Goal: Information Seeking & Learning: Understand process/instructions

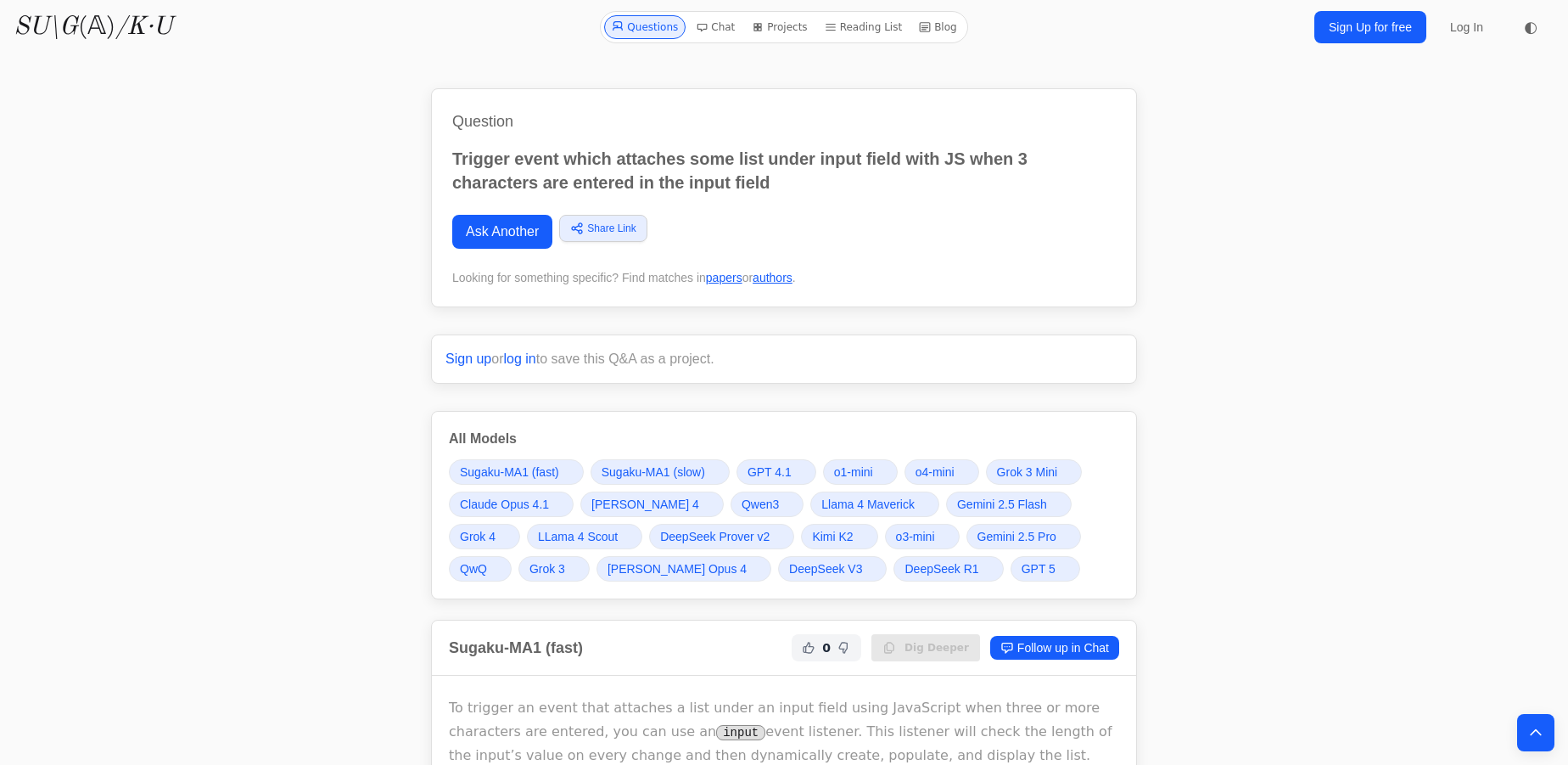
scroll to position [540, 0]
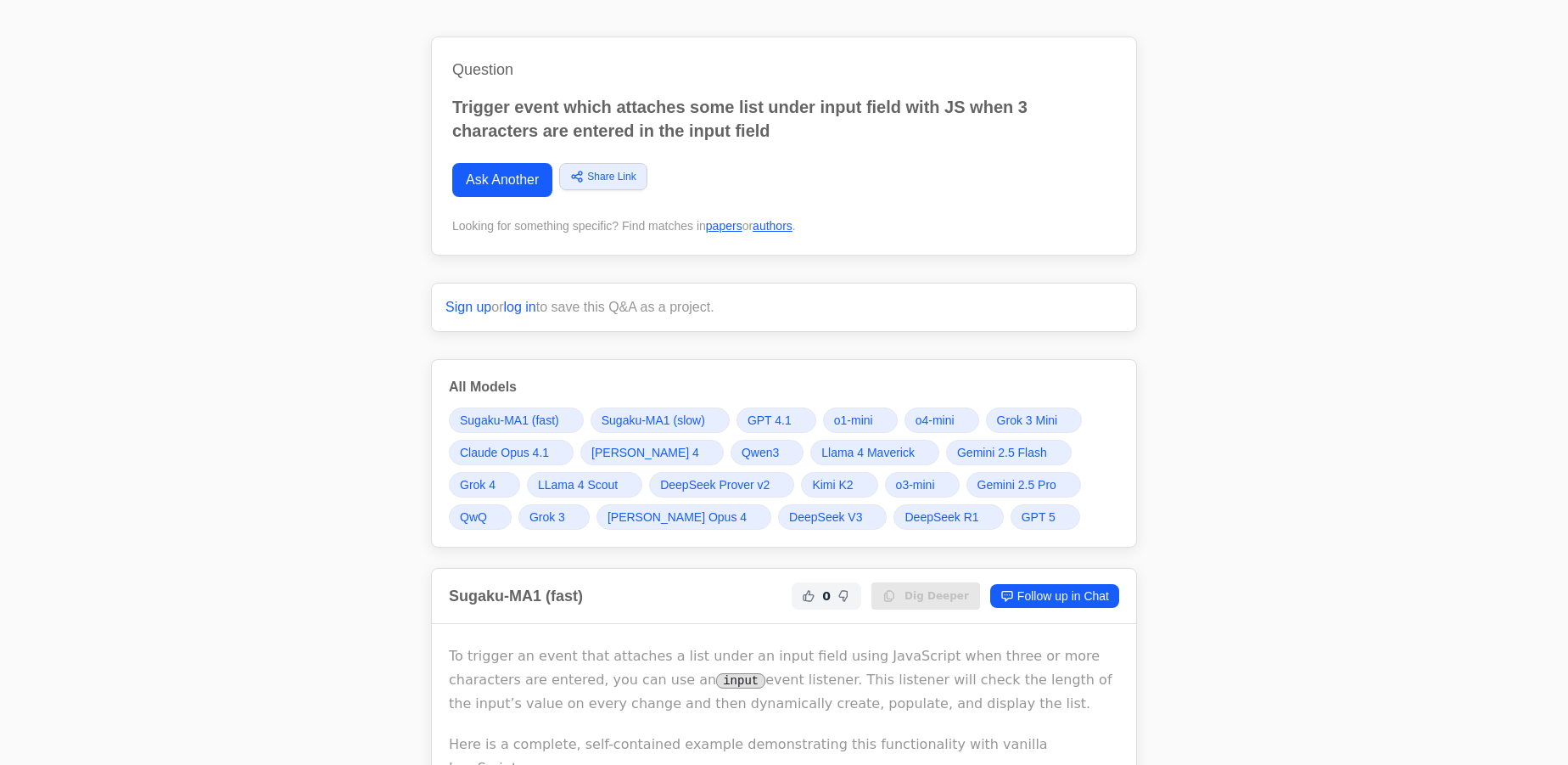
scroll to position [0, 0]
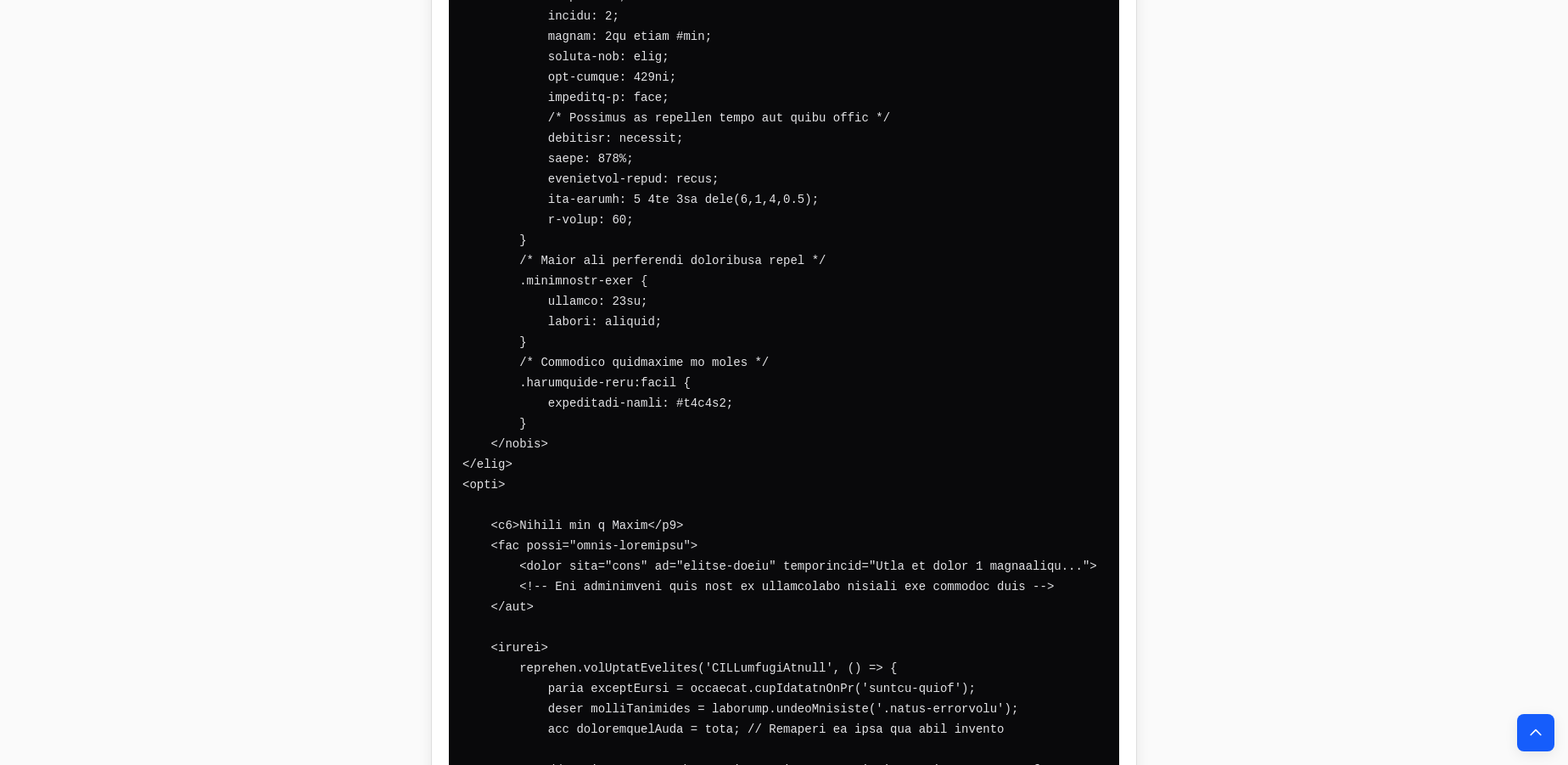
scroll to position [1466, 0]
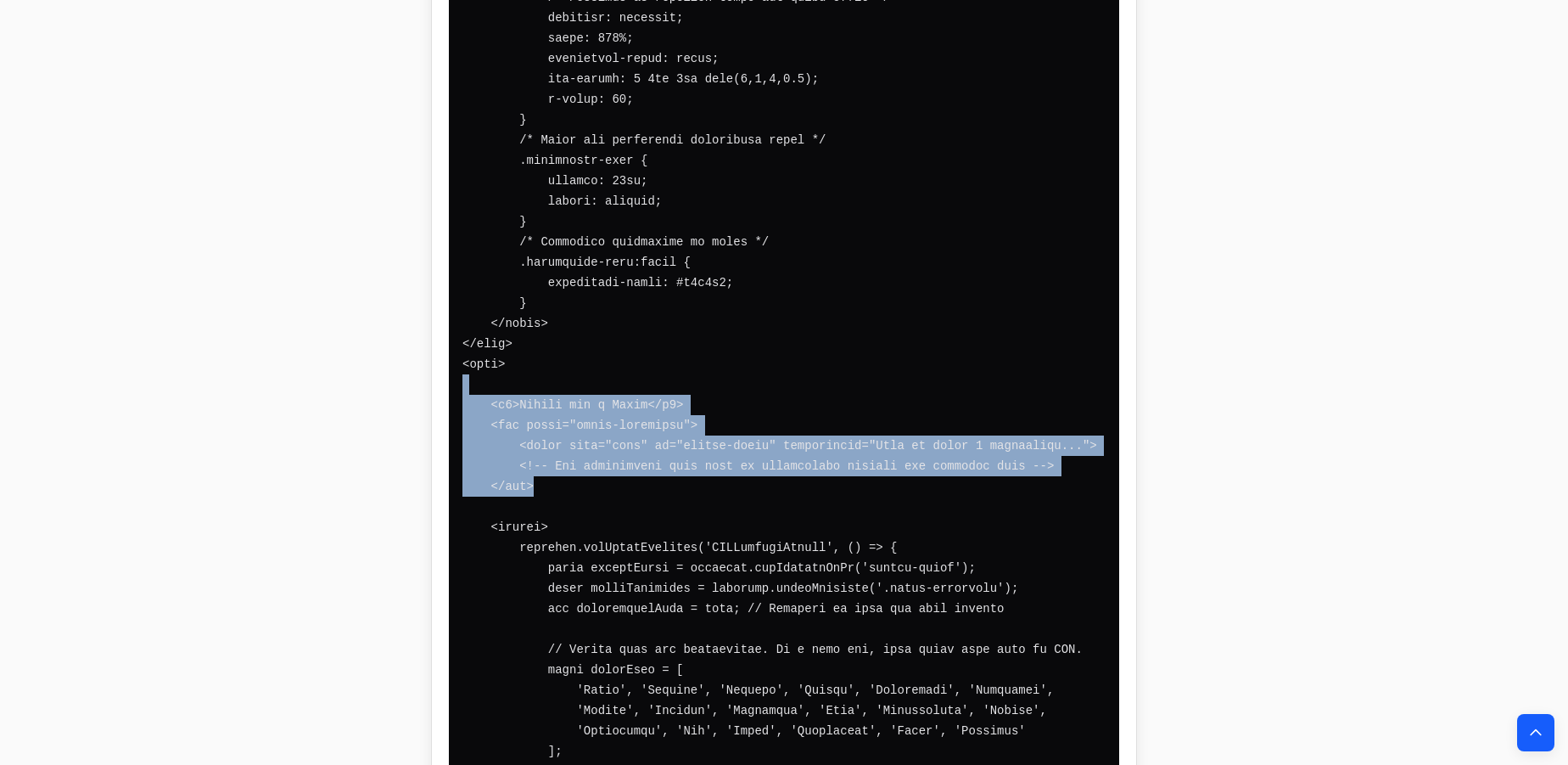
drag, startPoint x: 646, startPoint y: 355, endPoint x: 656, endPoint y: 468, distance: 113.4
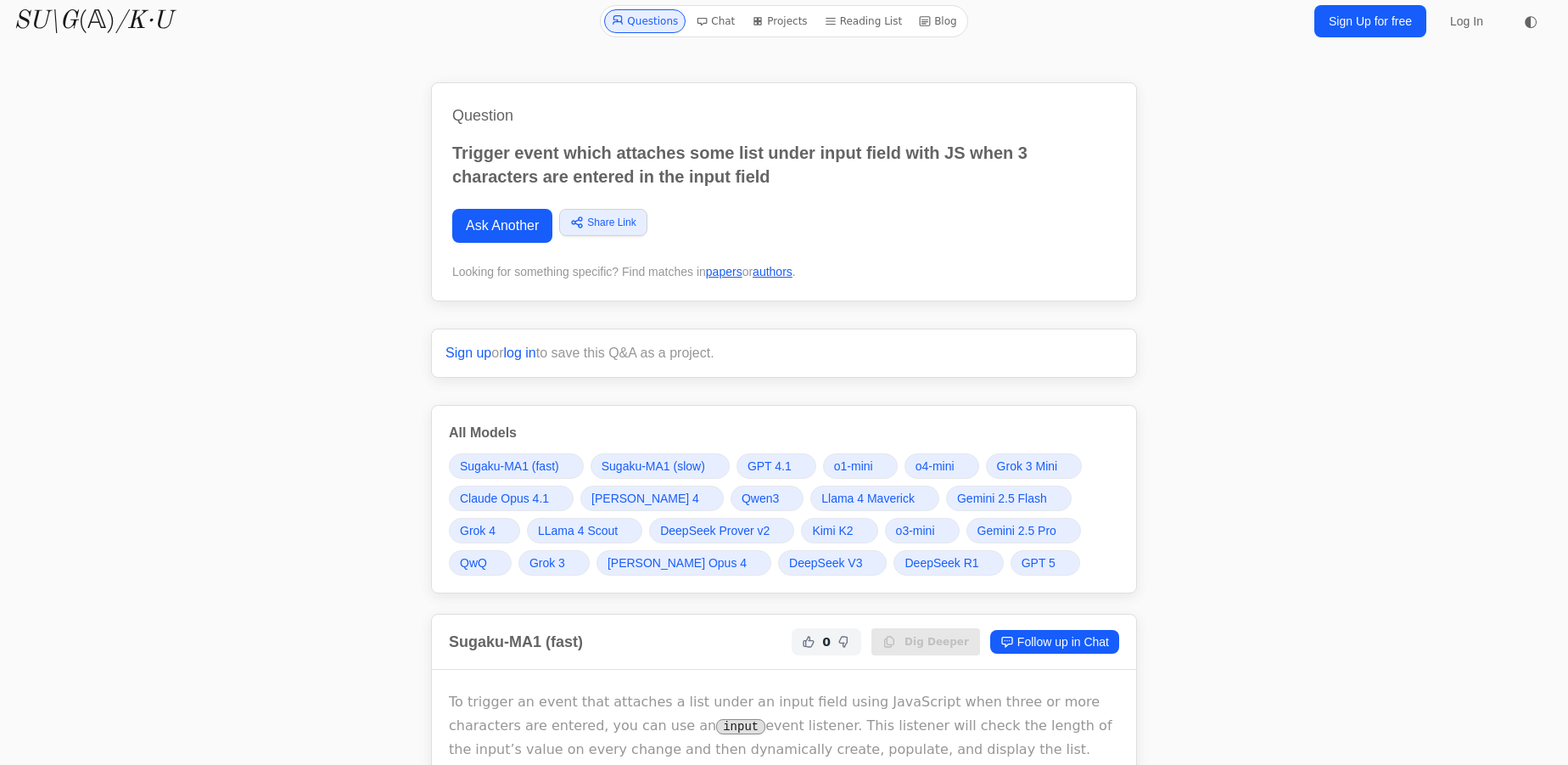
scroll to position [0, 0]
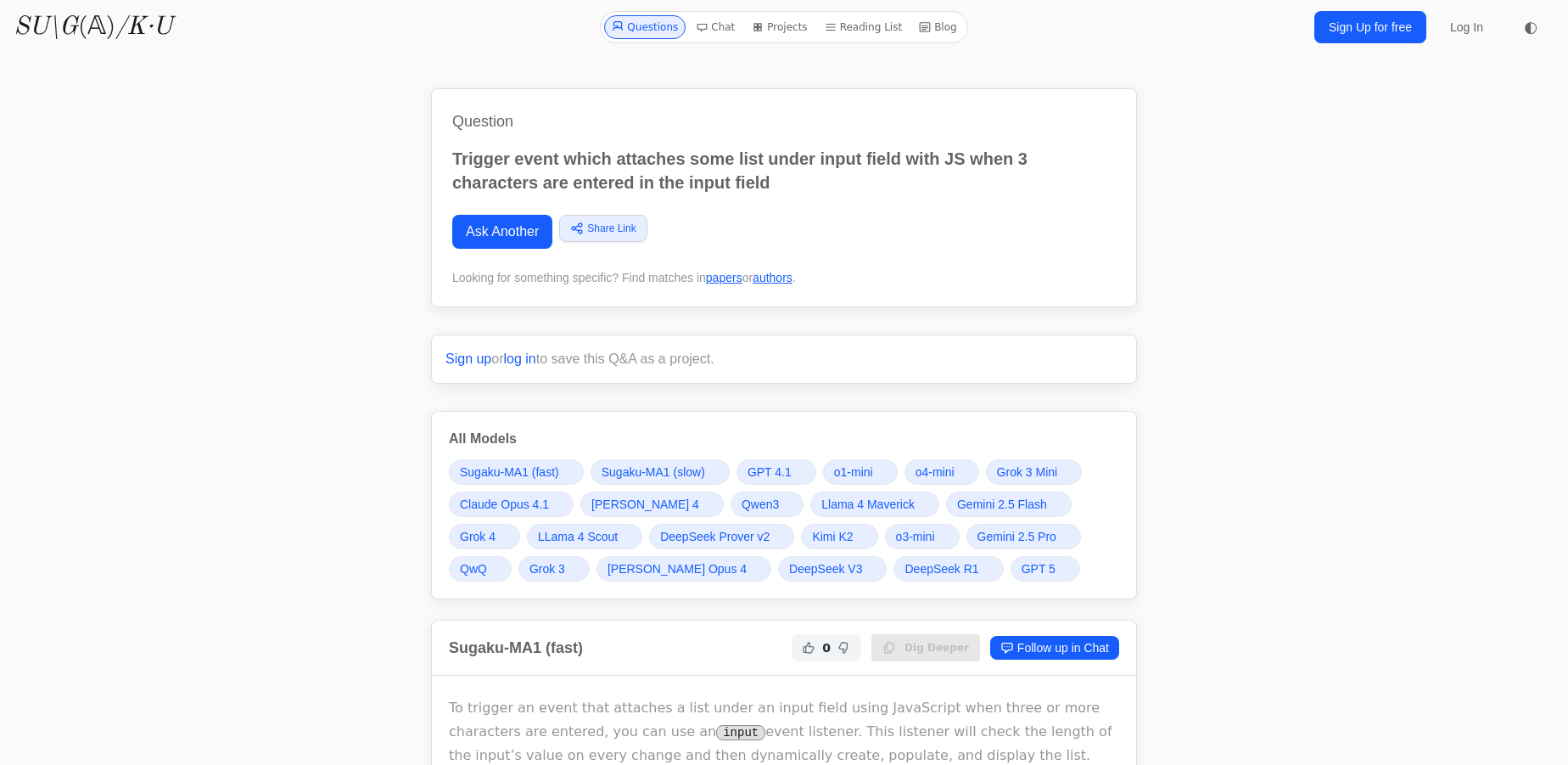
drag, startPoint x: 739, startPoint y: 355, endPoint x: 382, endPoint y: 328, distance: 358.0
drag, startPoint x: 697, startPoint y: 158, endPoint x: 905, endPoint y: 235, distance: 221.8
click at [905, 235] on div "Question Trigger event which attaches some list under input field with JS when …" at bounding box center [784, 198] width 706 height 219
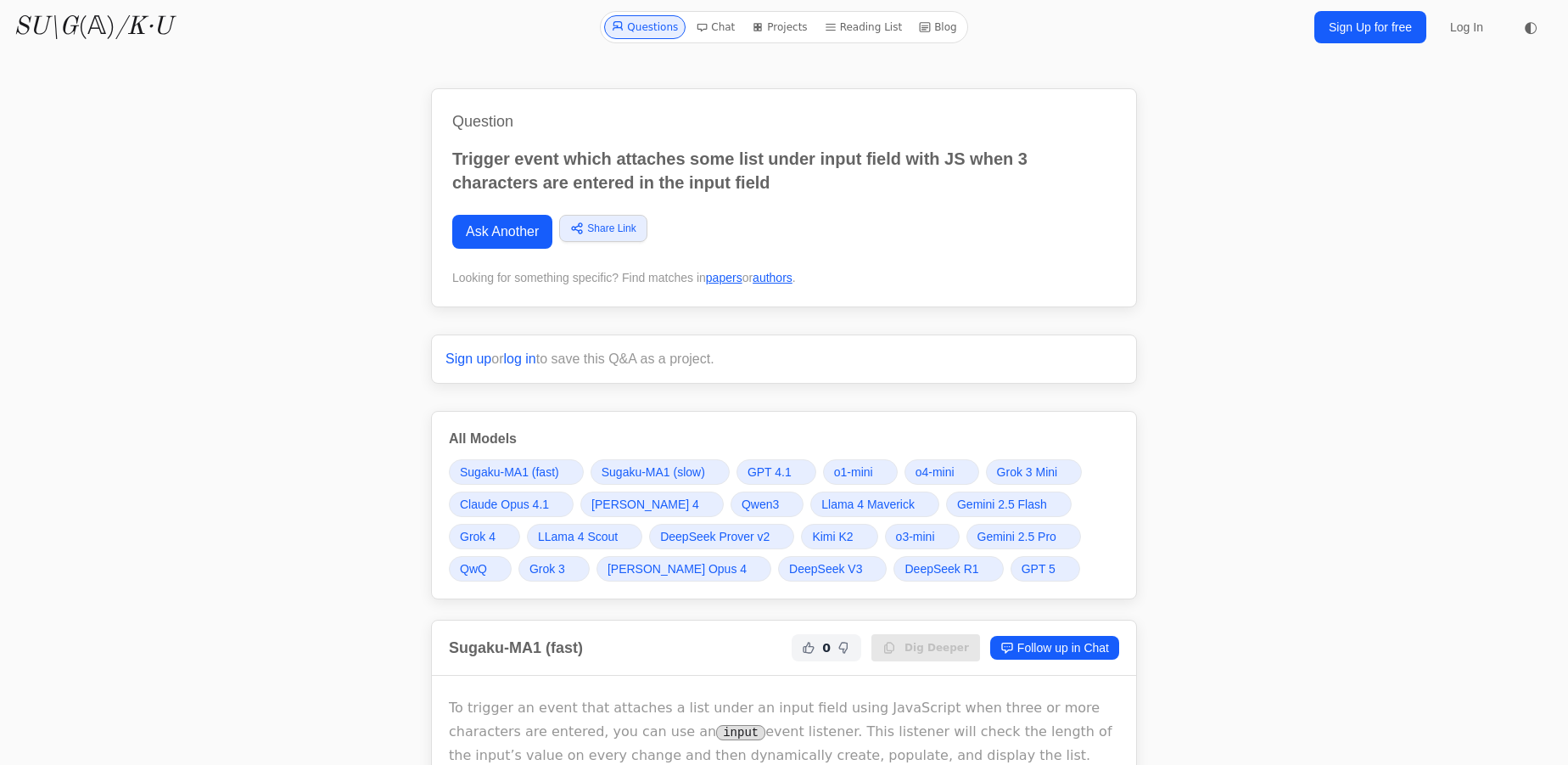
click at [813, 173] on p "Trigger event which attaches some list under input field with JS when 3 charact…" at bounding box center [784, 171] width 663 height 48
click at [509, 167] on p "Trigger event which attaches some list under input field with JS when 3 charact…" at bounding box center [784, 171] width 663 height 48
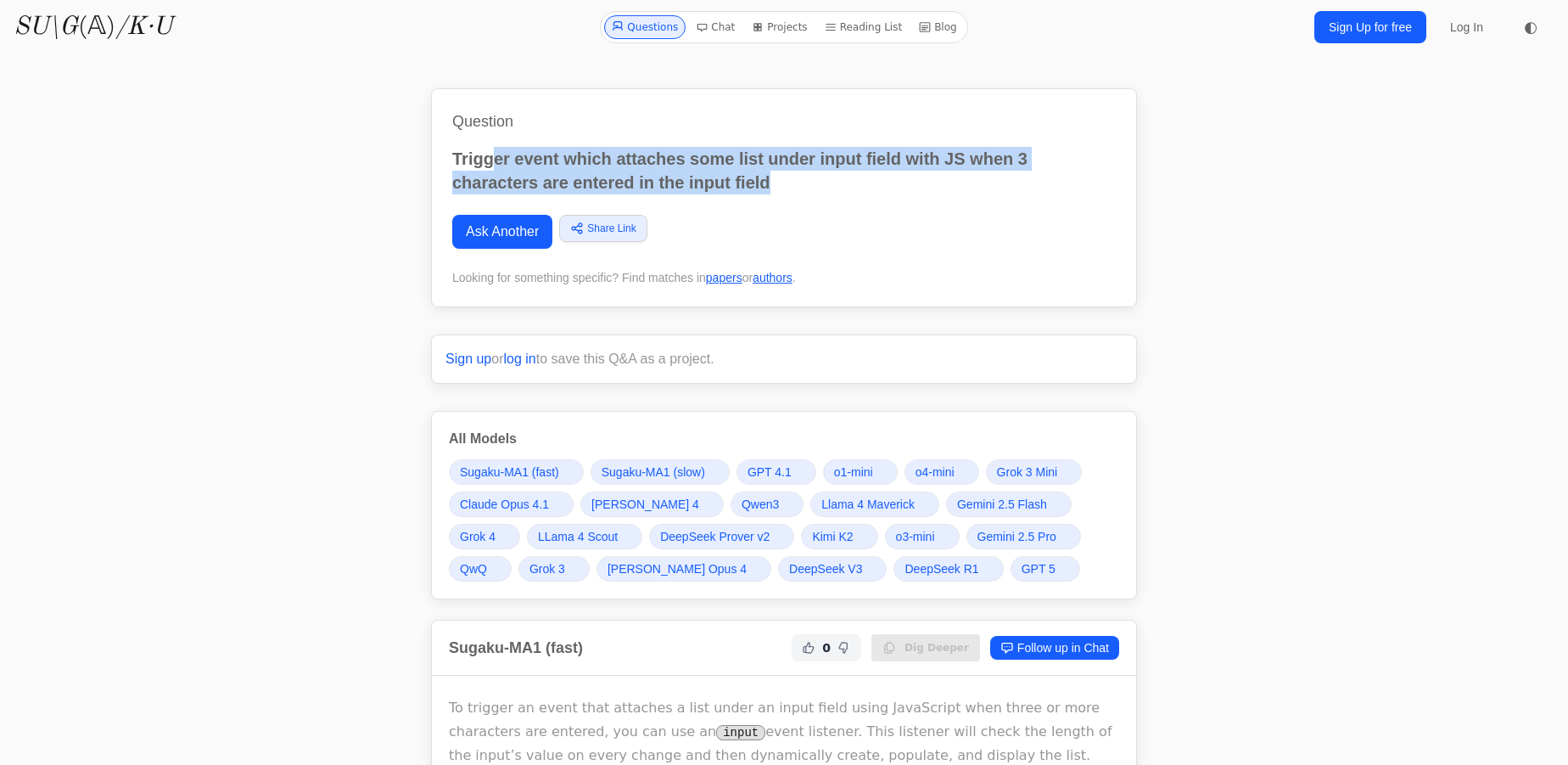
drag, startPoint x: 490, startPoint y: 135, endPoint x: 934, endPoint y: 183, distance: 446.6
click at [933, 183] on div "Question Trigger event which attaches some list under input field with JS when …" at bounding box center [784, 198] width 706 height 219
click at [935, 181] on p "Trigger event which attaches some list under input field with JS when 3 charact…" at bounding box center [784, 171] width 663 height 48
drag, startPoint x: 744, startPoint y: 178, endPoint x: 367, endPoint y: 177, distance: 377.0
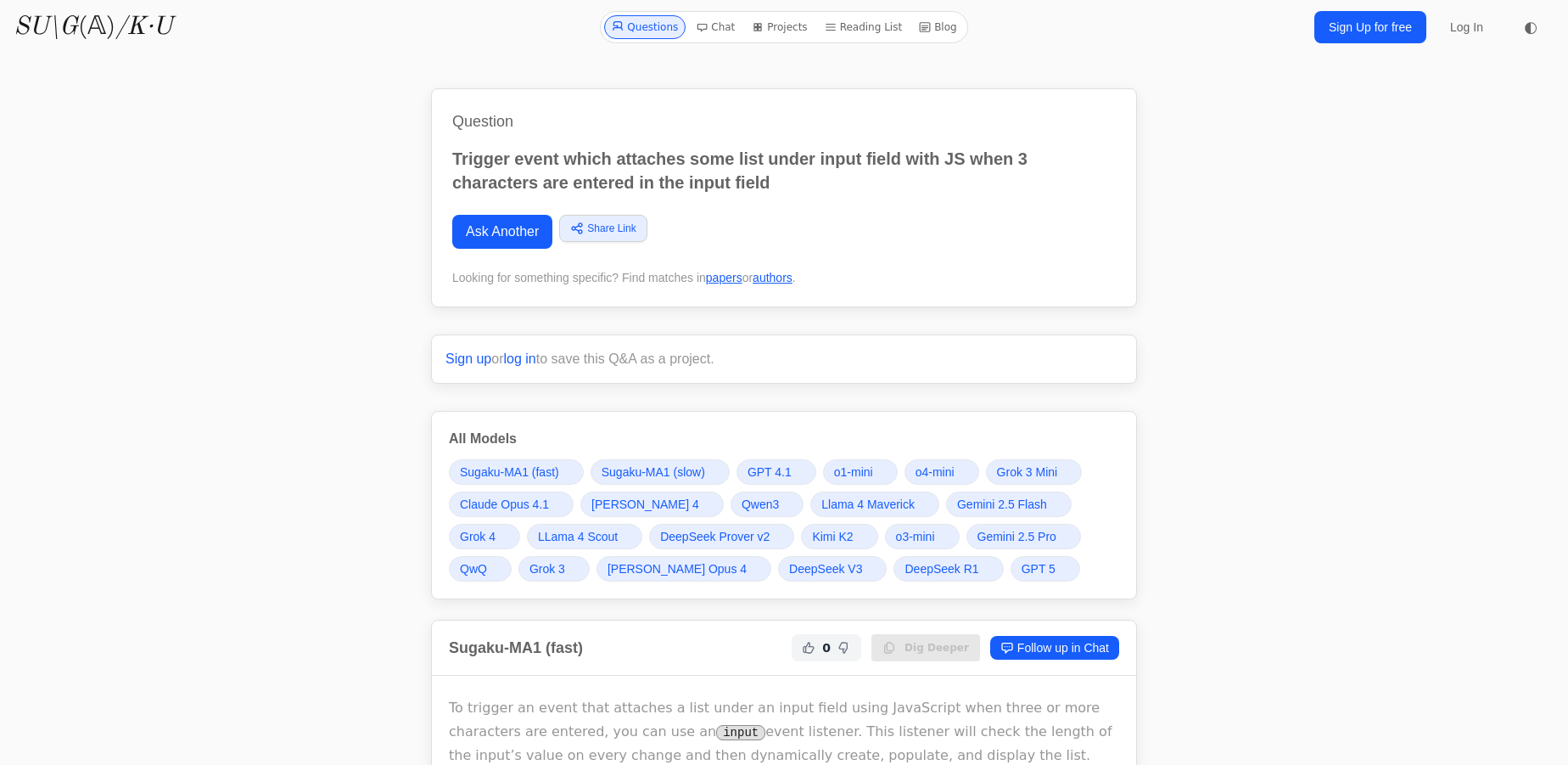
click at [597, 167] on p "Trigger event which attaches some list under input field with JS when 3 charact…" at bounding box center [784, 171] width 663 height 48
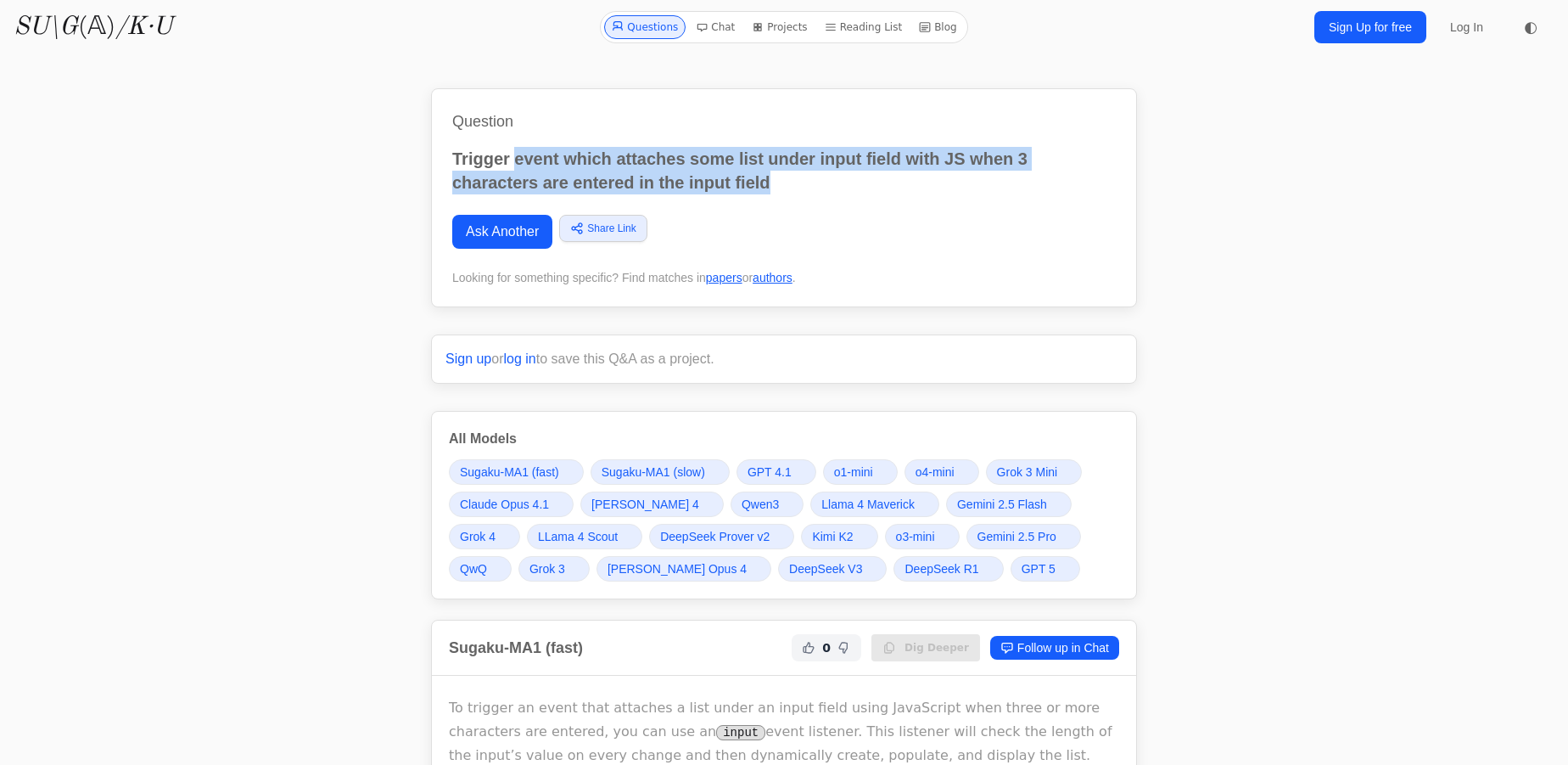
drag, startPoint x: 788, startPoint y: 171, endPoint x: 515, endPoint y: 159, distance: 273.3
click at [515, 159] on p "Trigger event which attaches some list under input field with JS when 3 charact…" at bounding box center [784, 171] width 663 height 48
drag, startPoint x: 500, startPoint y: 149, endPoint x: 730, endPoint y: 194, distance: 234.4
click at [721, 197] on div "Question Trigger event which attaches some list under input field with JS when …" at bounding box center [784, 198] width 706 height 219
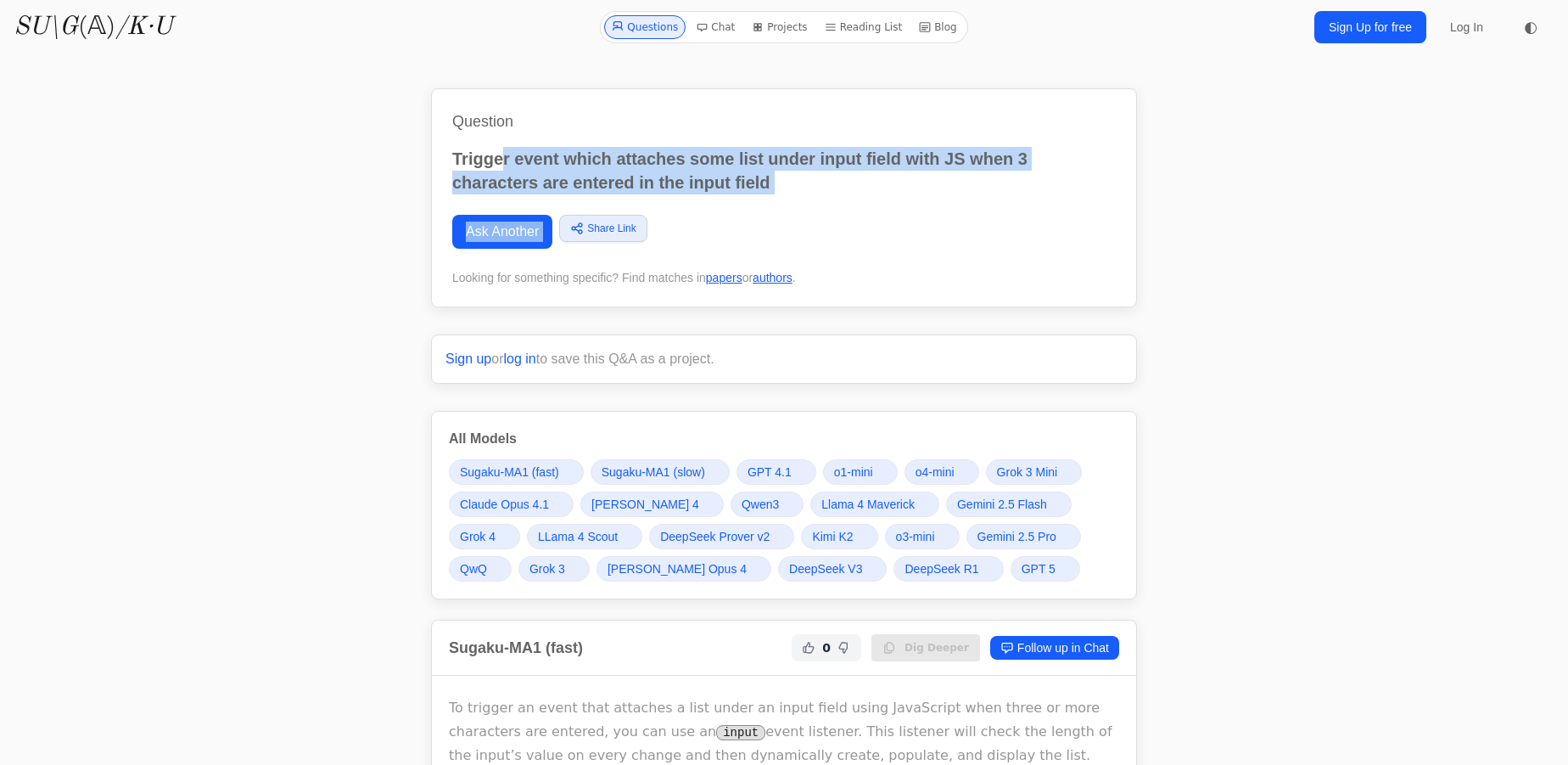
click at [731, 194] on p "Trigger event which attaches some list under input field with JS when 3 charact…" at bounding box center [784, 171] width 663 height 48
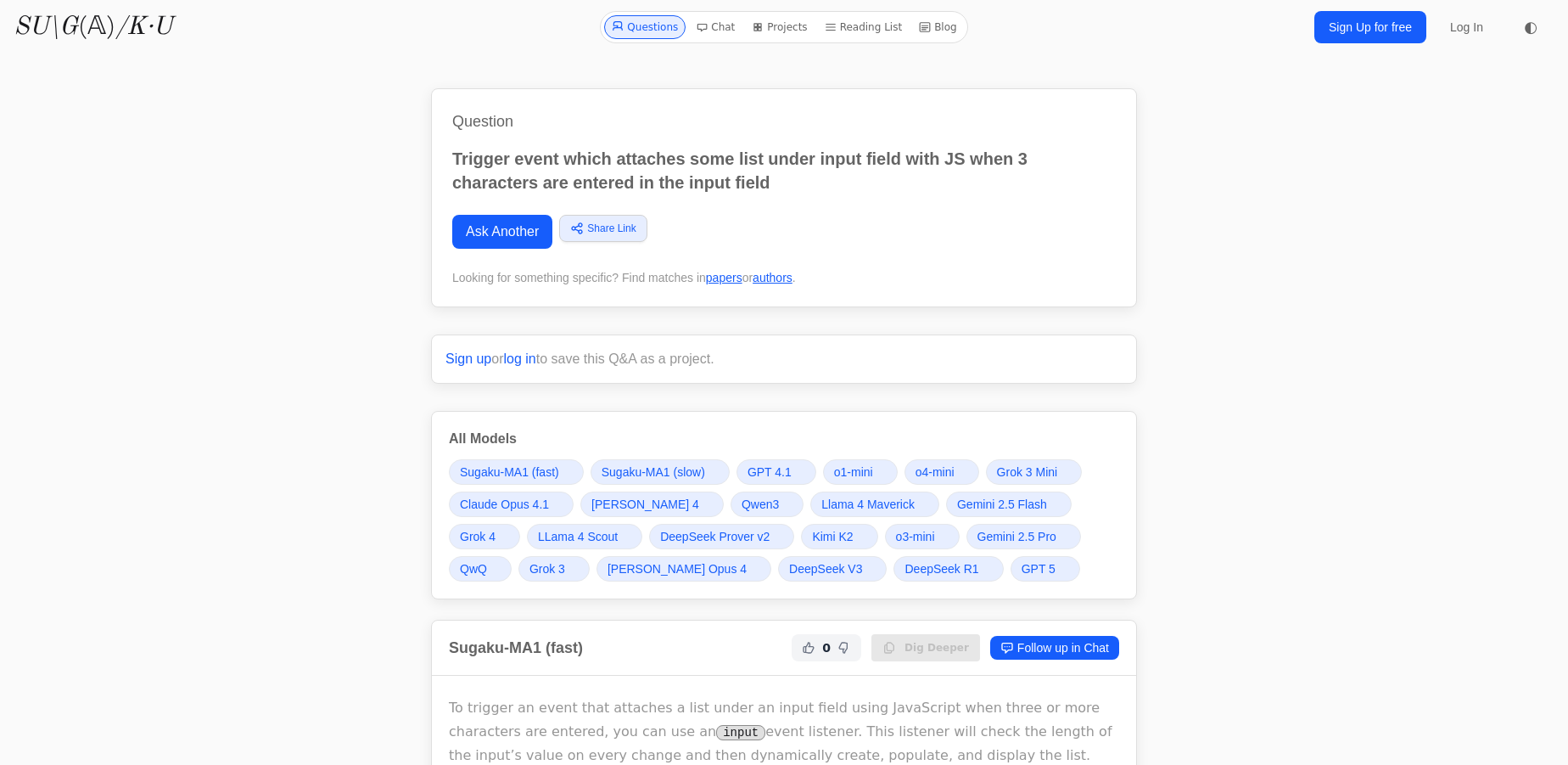
drag, startPoint x: 1477, startPoint y: 164, endPoint x: 1457, endPoint y: 171, distance: 21.2
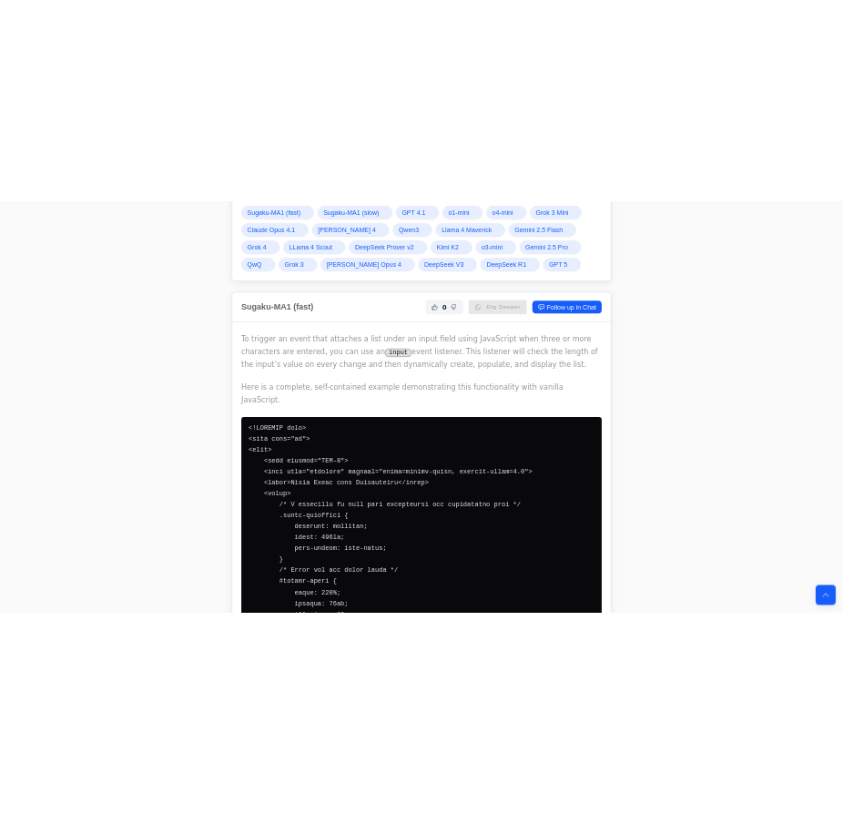
scroll to position [496, 0]
